Goal: Task Accomplishment & Management: Complete application form

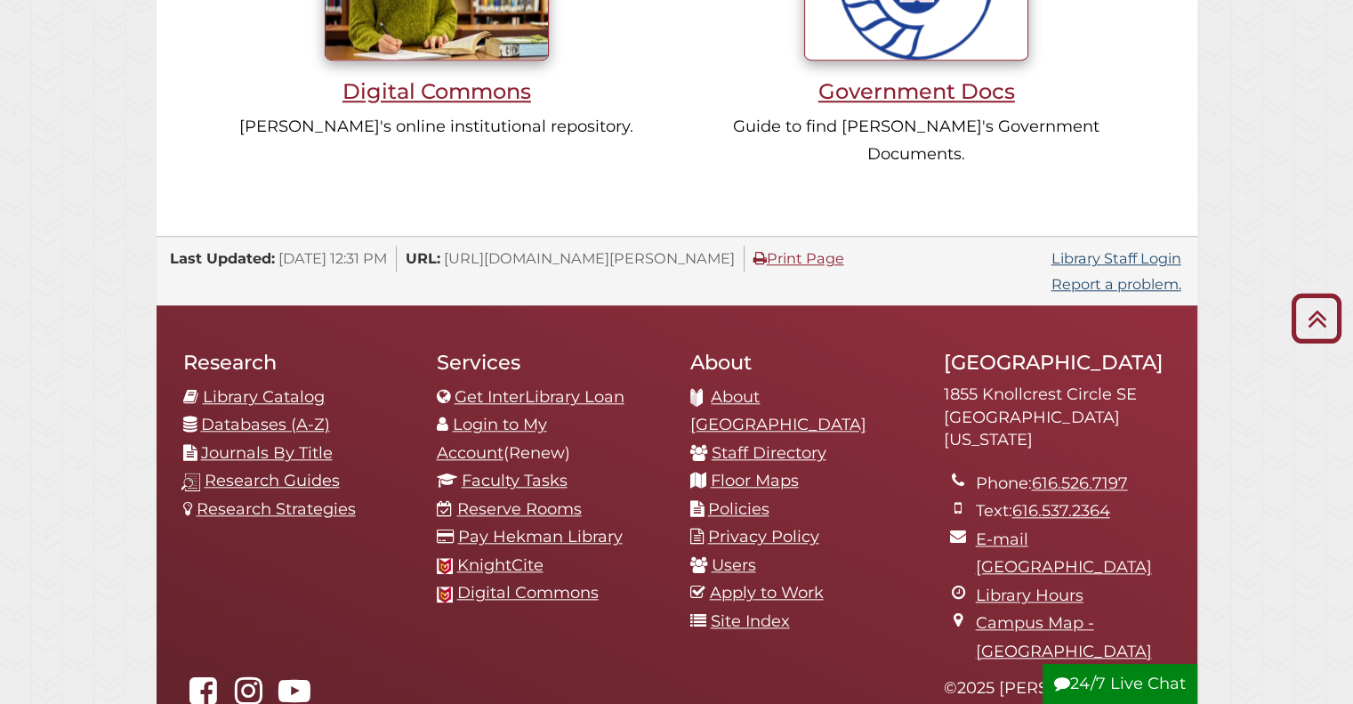
scroll to position [1750, 0]
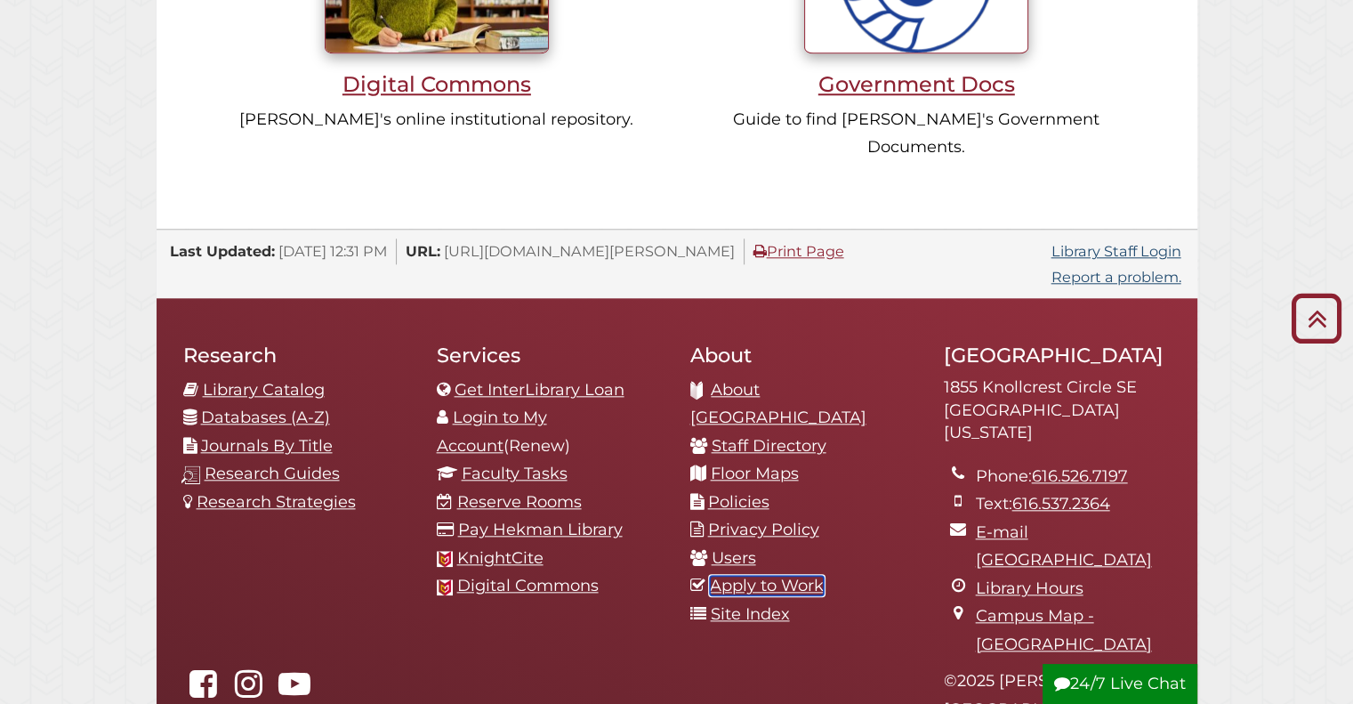
click at [732, 575] on link "Apply to Work" at bounding box center [767, 585] width 114 height 20
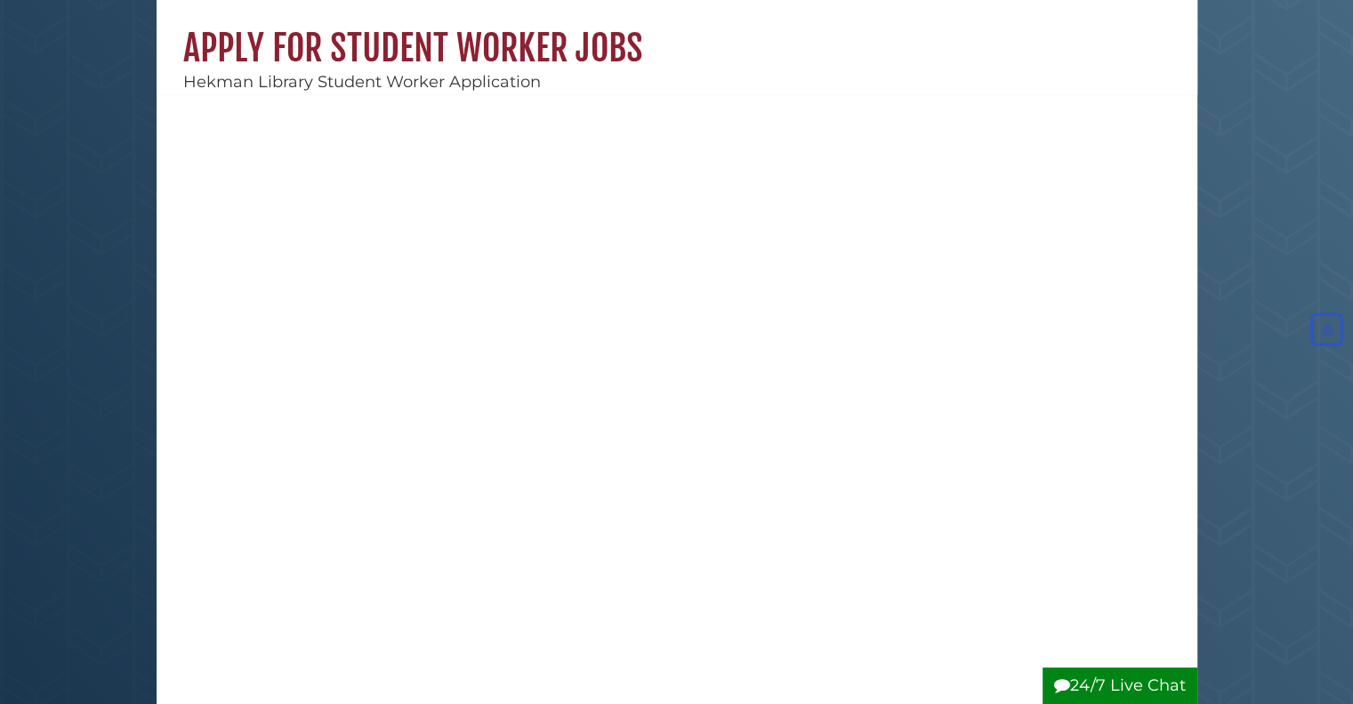
scroll to position [109, 0]
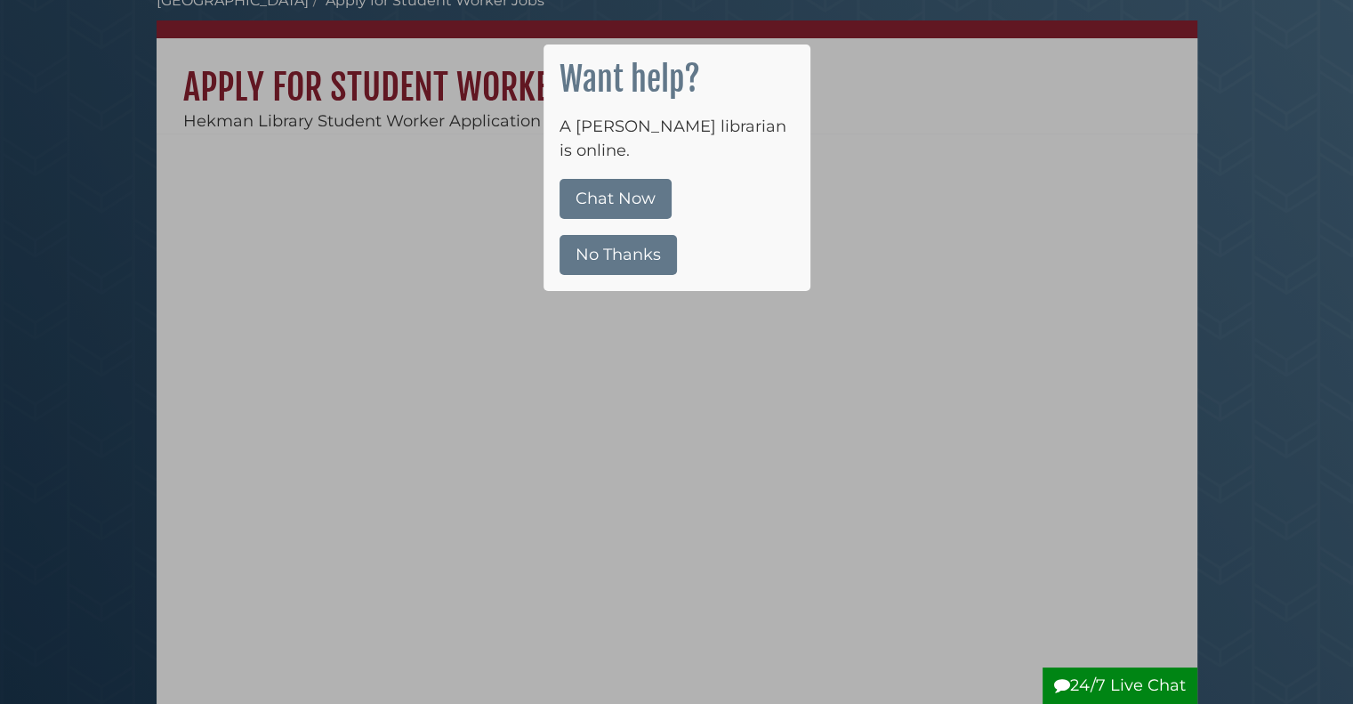
click at [618, 235] on button "No Thanks" at bounding box center [617, 255] width 117 height 40
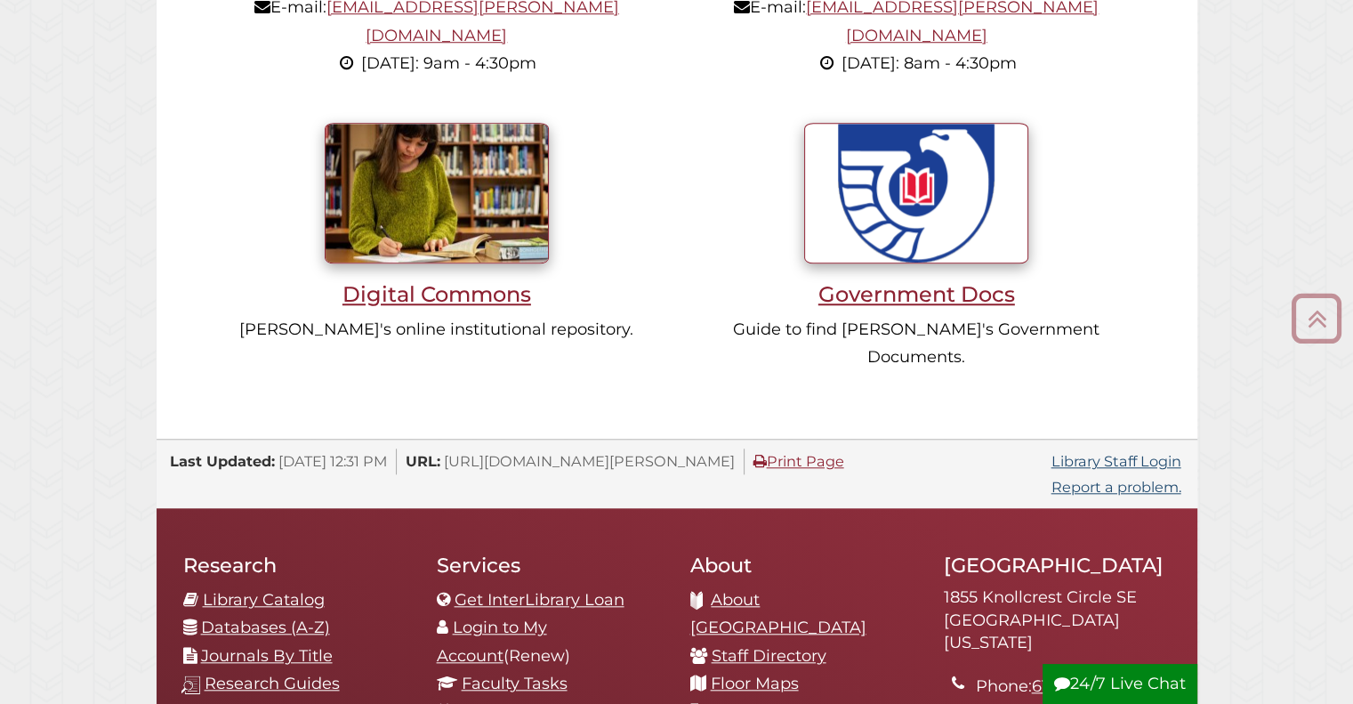
scroll to position [1886, 0]
